Goal: Task Accomplishment & Management: Manage account settings

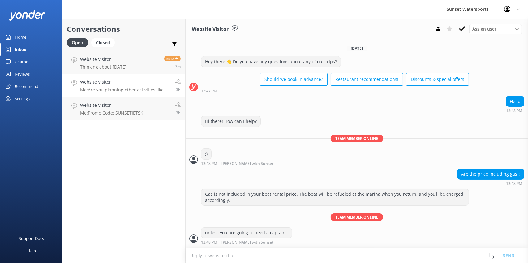
scroll to position [523, 0]
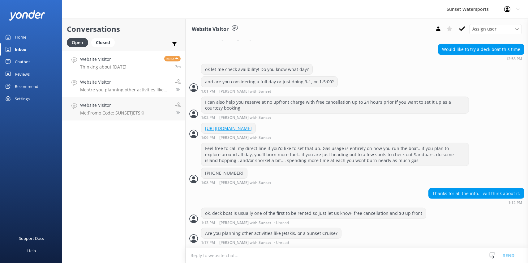
click at [135, 63] on link "Website Visitor Thinking about [DATE] Reply 7m" at bounding box center [123, 62] width 123 height 23
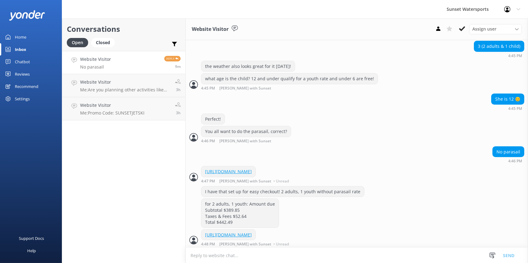
scroll to position [327, 0]
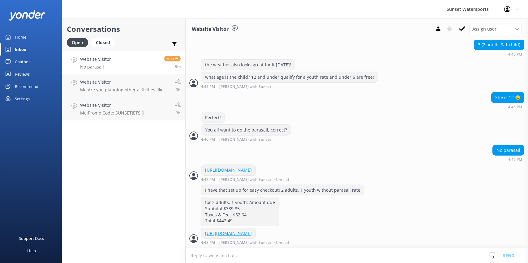
click at [119, 187] on div "Conversations Open Closed Important Assigned to me Unassigned Website Visitor N…" at bounding box center [124, 141] width 124 height 245
click at [522, 5] on div "Profile Settings Logout" at bounding box center [512, 9] width 32 height 19
click at [503, 39] on link "Logout" at bounding box center [497, 41] width 62 height 15
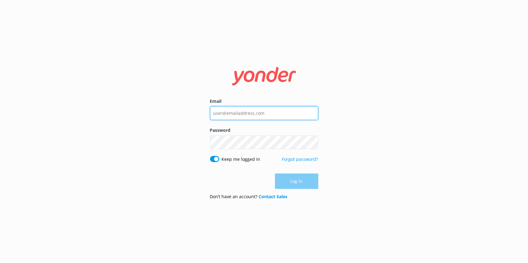
type input "[PERSON_NAME][EMAIL_ADDRESS][DOMAIN_NAME]"
